Goal: Find specific page/section: Find specific page/section

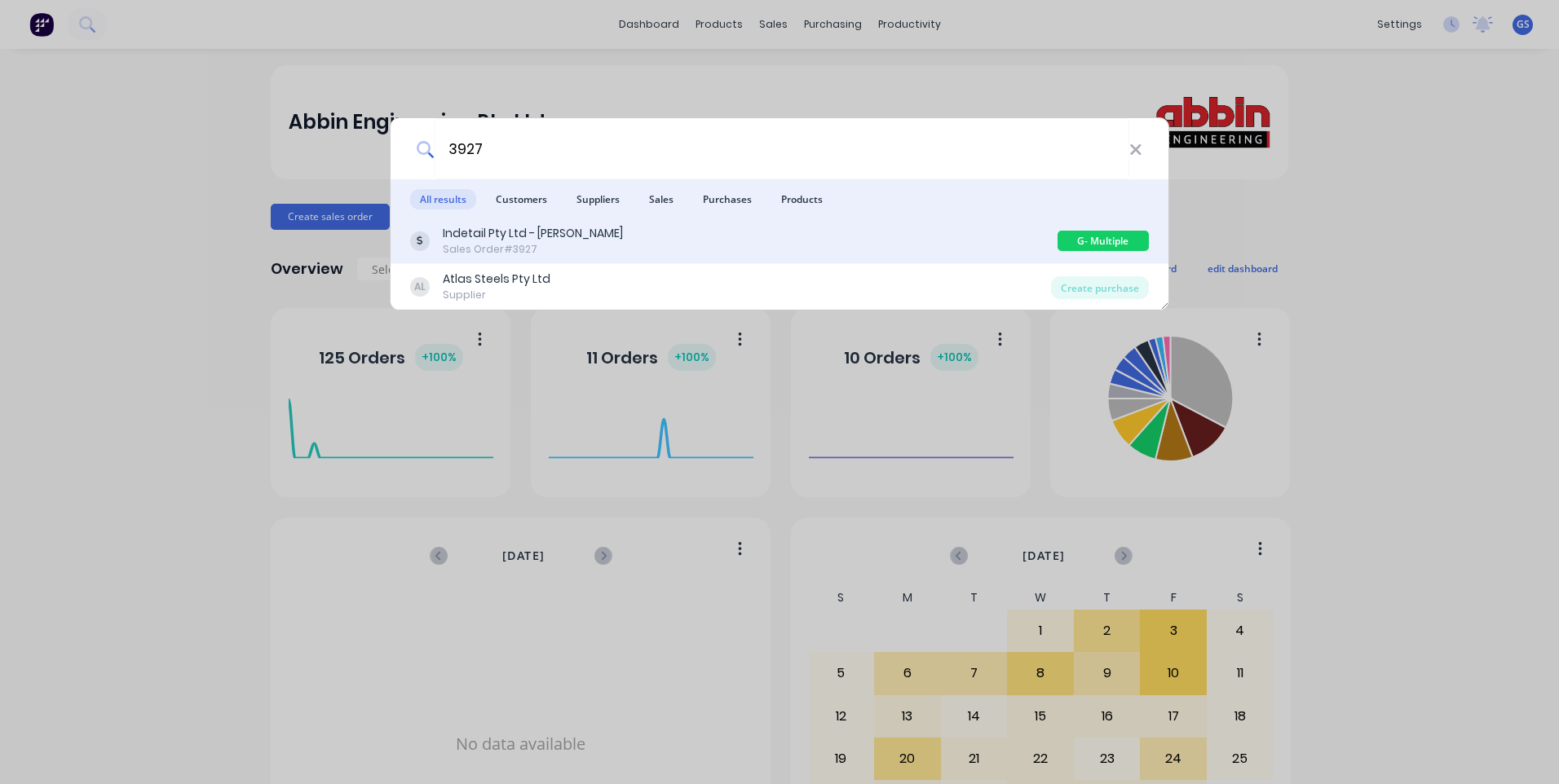
type input "3927"
click at [458, 236] on div "Indetail Pty Ltd - [PERSON_NAME]" at bounding box center [533, 234] width 181 height 17
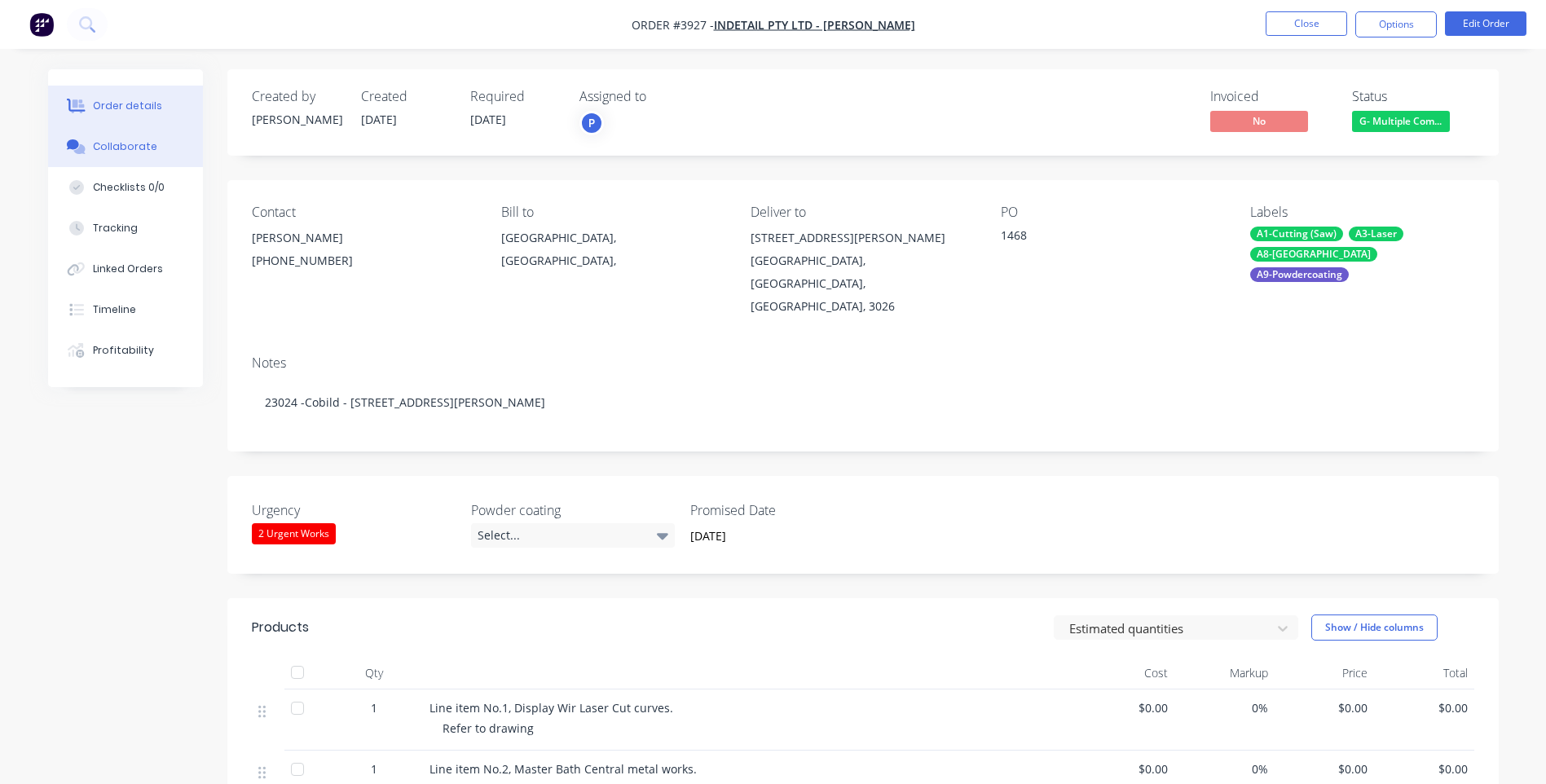
click at [126, 144] on div "Collaborate" at bounding box center [125, 147] width 64 height 15
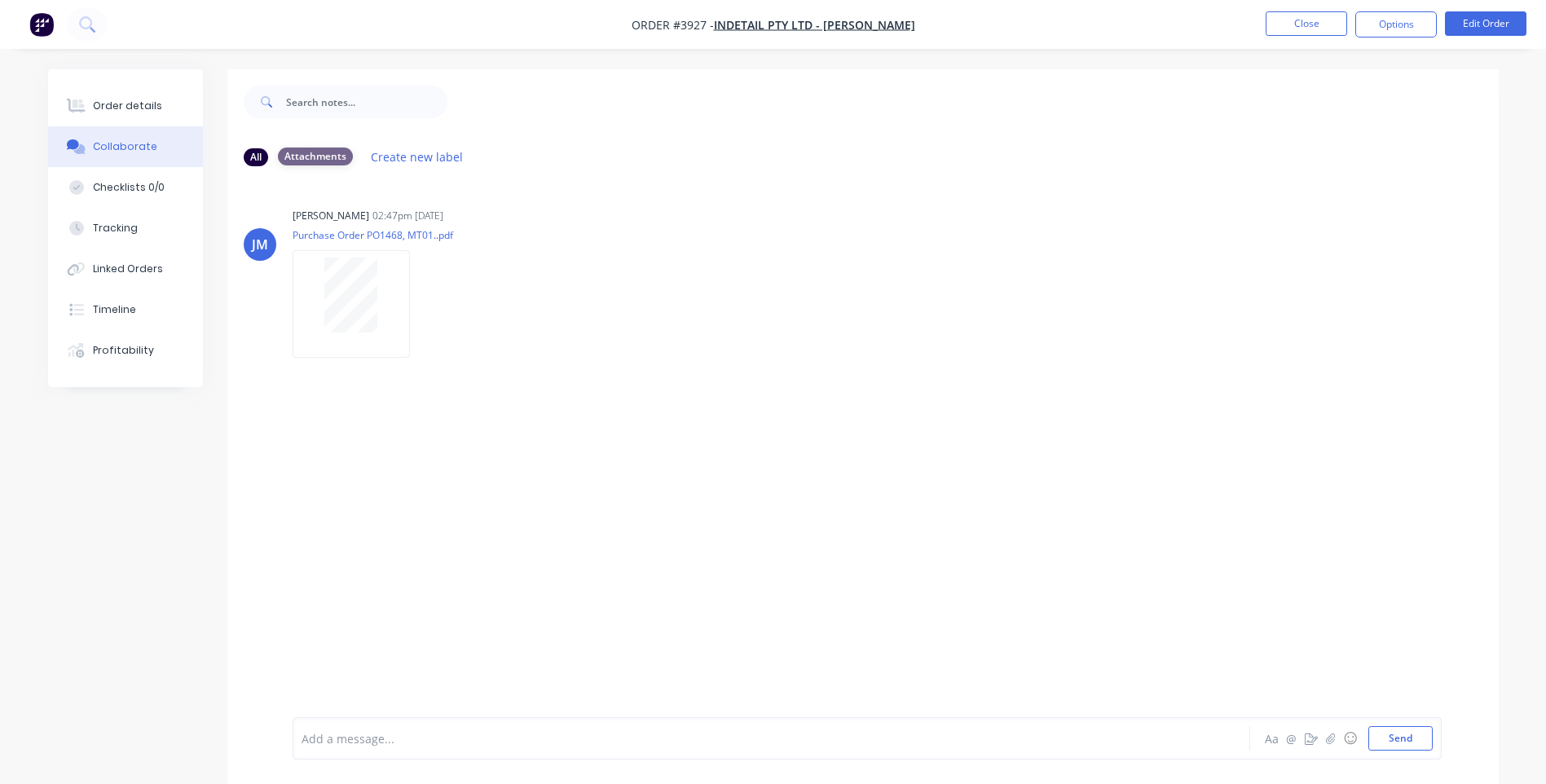
click at [320, 154] on div "Attachments" at bounding box center [314, 156] width 75 height 17
click at [397, 154] on button "Create new label" at bounding box center [417, 156] width 110 height 22
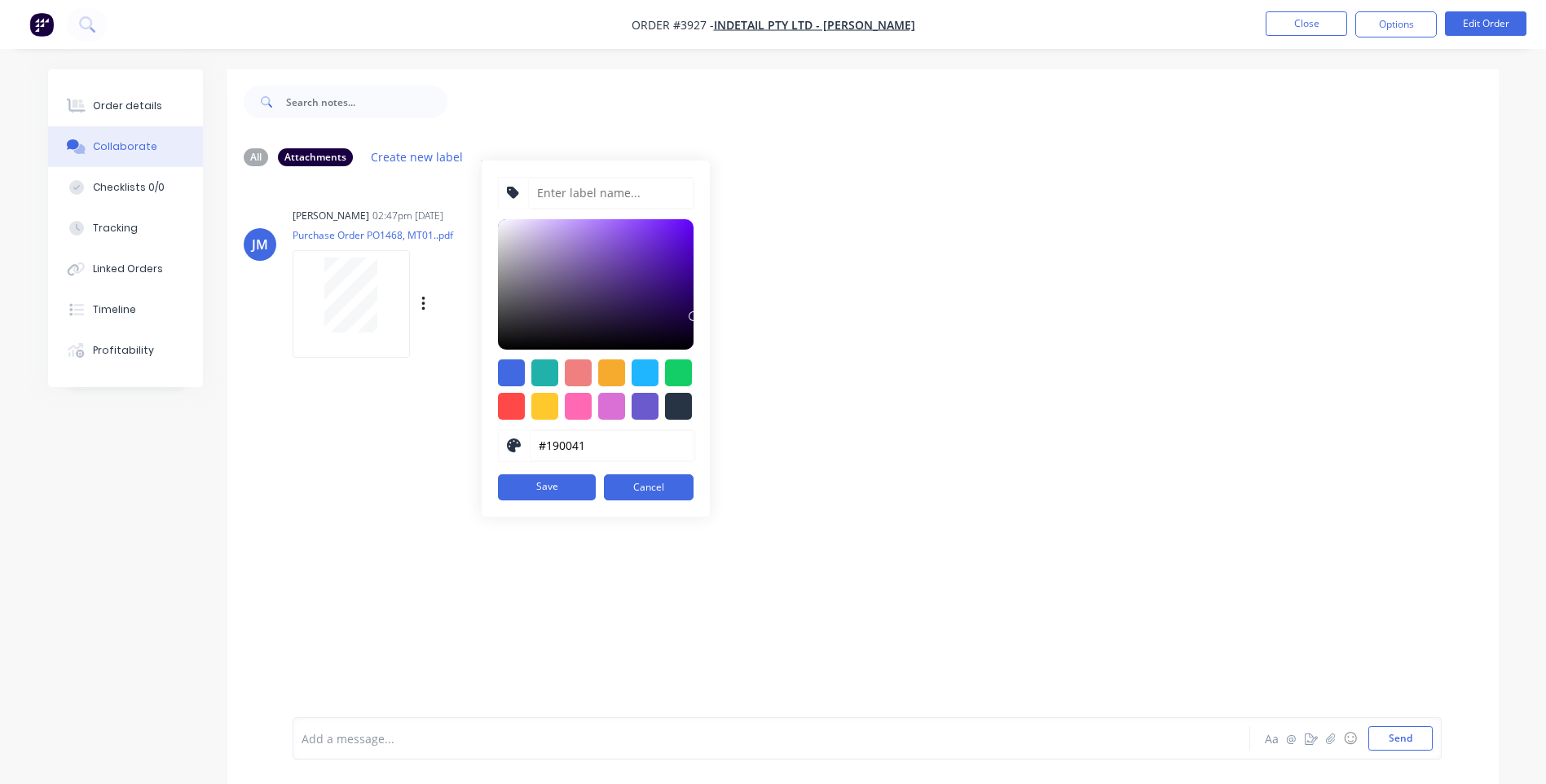
click at [848, 221] on div "[PERSON_NAME] 02:47pm [DATE] Purchase Order PO1468, MT01..pdf Labels Download" at bounding box center [863, 277] width 1271 height 147
